Goal: Find specific page/section: Find specific page/section

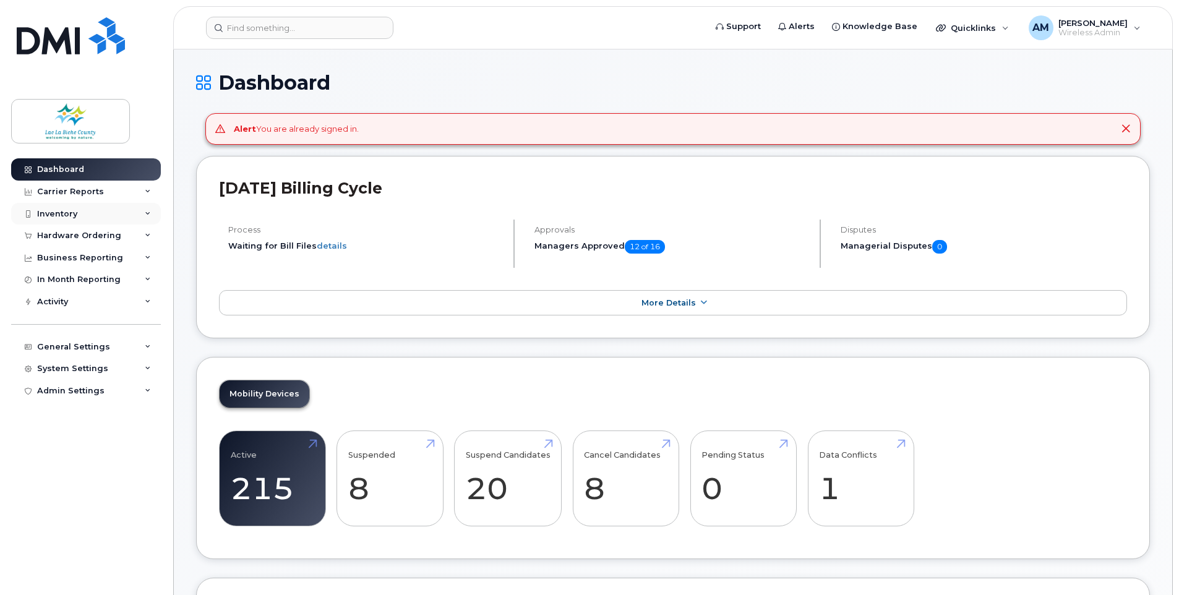
click at [96, 220] on div "Inventory" at bounding box center [86, 214] width 150 height 22
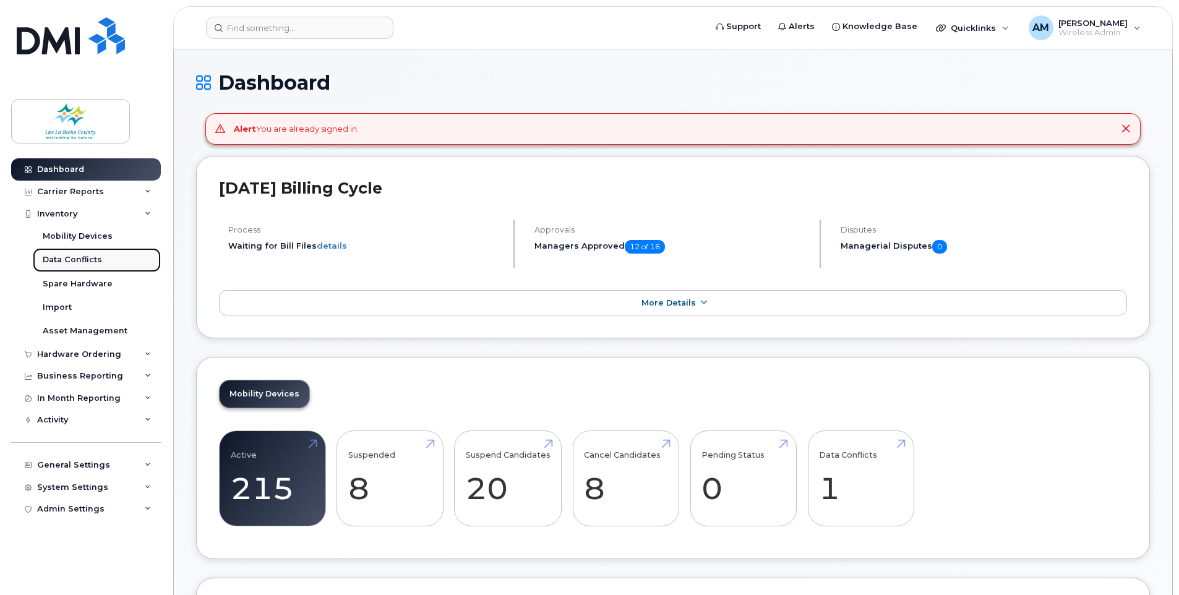
click at [85, 257] on div "Data Conflicts" at bounding box center [72, 259] width 59 height 11
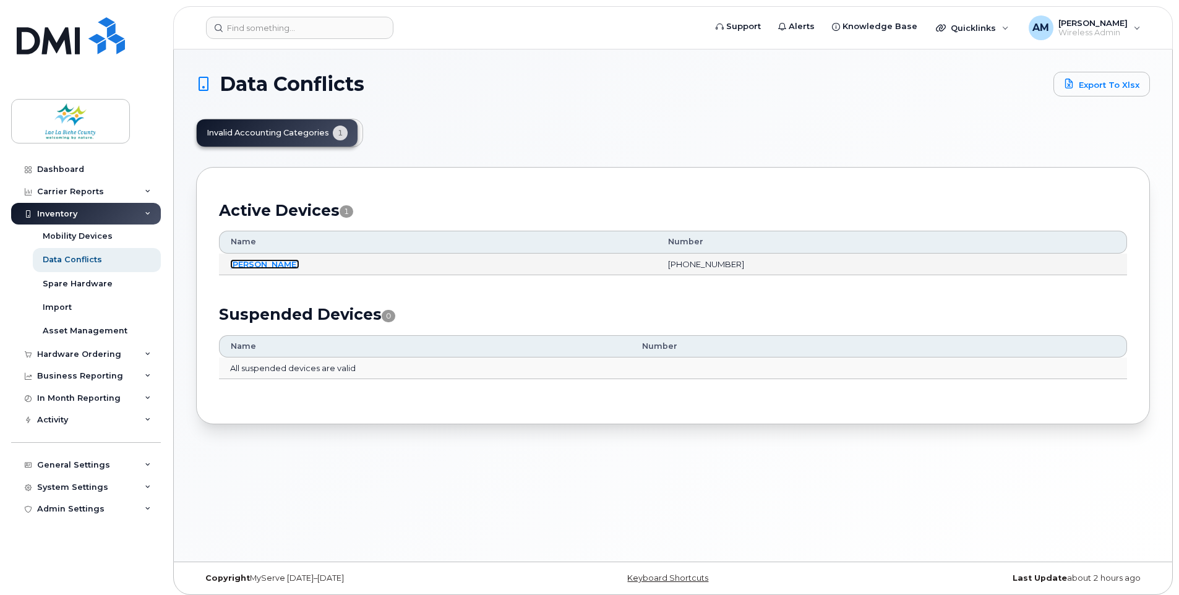
click at [262, 264] on link "[PERSON_NAME]" at bounding box center [264, 264] width 69 height 10
